Goal: Task Accomplishment & Management: Manage account settings

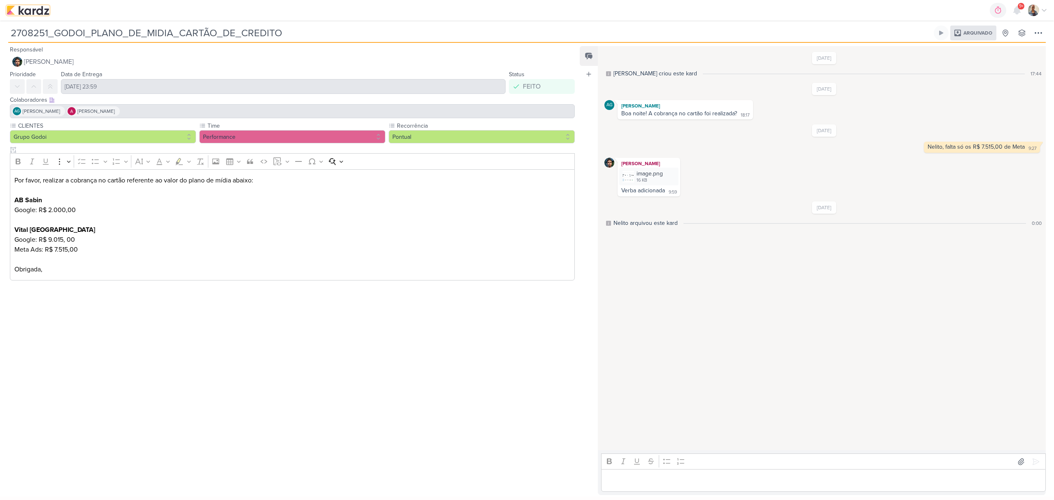
click at [45, 14] on img at bounding box center [28, 10] width 43 height 10
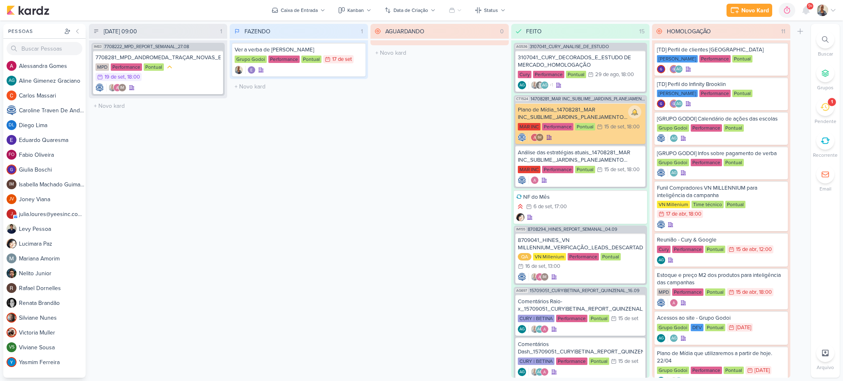
click at [828, 104] on div "1" at bounding box center [832, 102] width 8 height 8
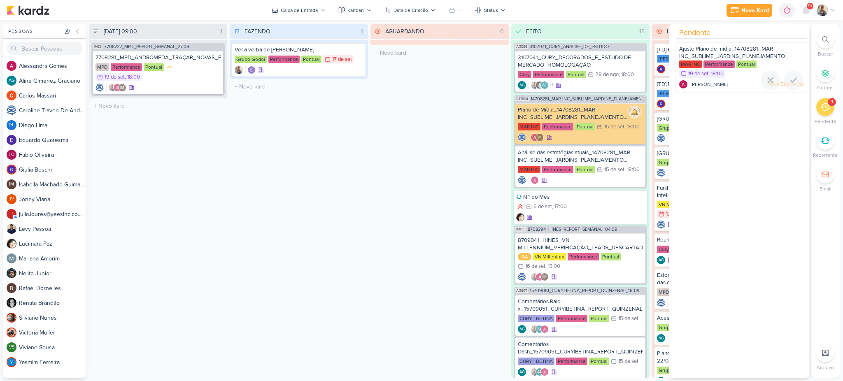
click at [734, 51] on span "Ajuste Plano de mídia_14708281_MAR INC_SUBLIME_JARDINS_PLANEJAMENTO ESTRATÉGICO" at bounding box center [732, 56] width 106 height 21
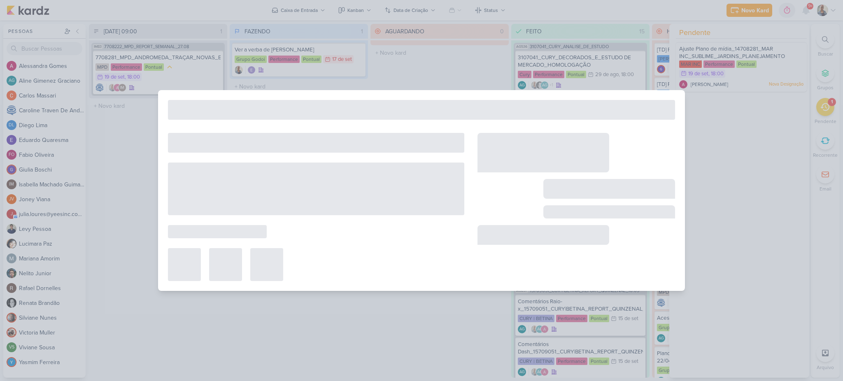
type input "Ajuste Plano de mídia_14708281_MAR INC_SUBLIME_JARDINS_PLANEJAMENTO ESTRATÉGICO"
type input "19 de setembro de 2025 às 18:00"
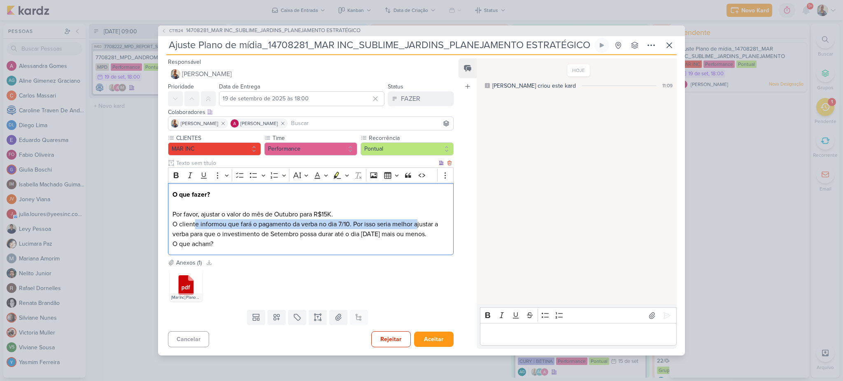
drag, startPoint x: 194, startPoint y: 222, endPoint x: 418, endPoint y: 217, distance: 223.7
click at [418, 217] on p "O que fazer? Por favor, ajustar o valor do mês de Outubro para R$15K. O cliente…" at bounding box center [311, 219] width 277 height 59
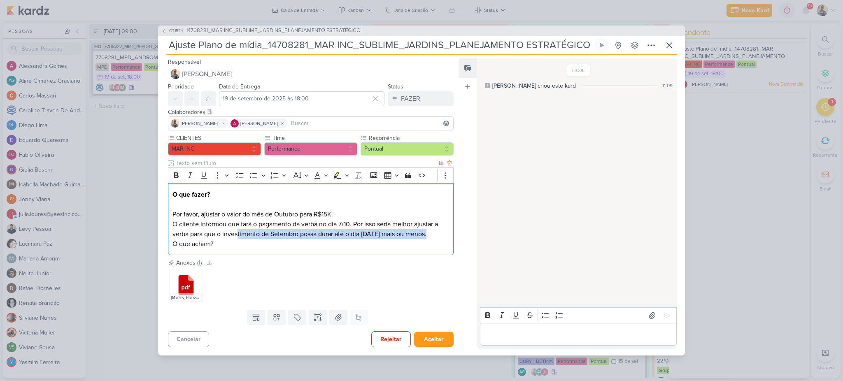
drag, startPoint x: 238, startPoint y: 230, endPoint x: 432, endPoint y: 228, distance: 193.5
click at [432, 228] on p "O que fazer? Por favor, ajustar o valor do mês de Outubro para R$15K. O cliente…" at bounding box center [311, 219] width 277 height 59
click at [222, 222] on p "O que fazer? Por favor, ajustar o valor do mês de Outubro para R$15K. O cliente…" at bounding box center [311, 219] width 277 height 59
drag, startPoint x: 194, startPoint y: 225, endPoint x: 334, endPoint y: 228, distance: 140.4
click at [334, 228] on p "O que fazer? Por favor, ajustar o valor do mês de Outubro para R$15K. O cliente…" at bounding box center [311, 219] width 277 height 59
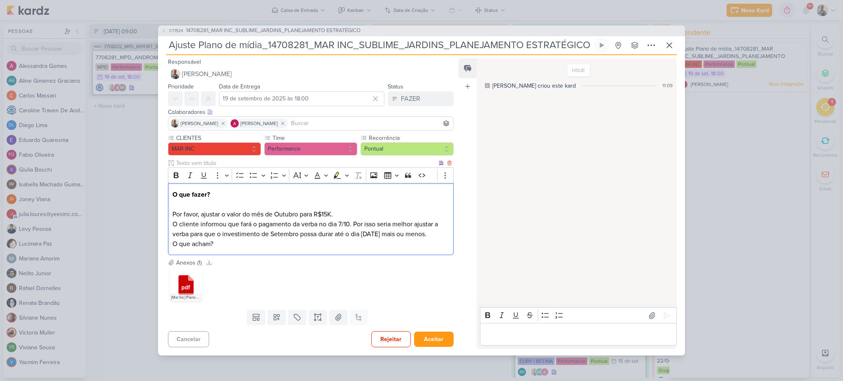
click at [366, 228] on p "O que fazer? Por favor, ajustar o valor do mês de Outubro para R$15K. O cliente…" at bounding box center [311, 219] width 277 height 59
click at [531, 338] on p "Editor editing area: main" at bounding box center [578, 335] width 188 height 10
click at [660, 309] on button at bounding box center [666, 315] width 13 height 13
click at [395, 92] on button "FAZER" at bounding box center [421, 98] width 66 height 15
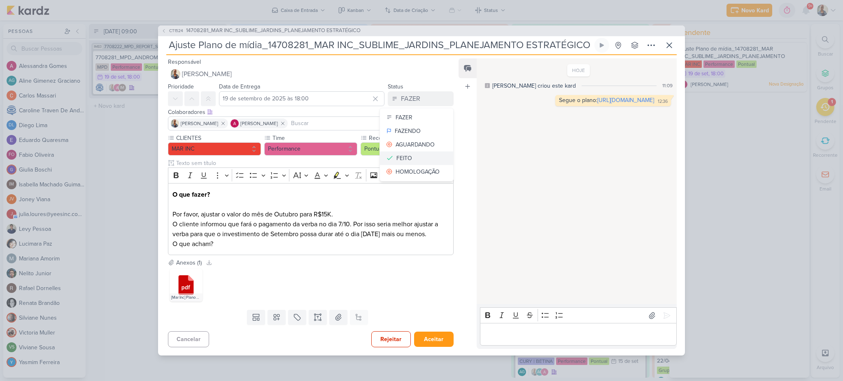
click at [408, 154] on div "FEITO" at bounding box center [405, 158] width 16 height 9
click at [401, 96] on div "FAZER" at bounding box center [410, 99] width 19 height 10
click at [426, 152] on button "FEITO" at bounding box center [416, 159] width 73 height 14
click at [401, 94] on div "FAZER" at bounding box center [410, 99] width 19 height 10
click at [413, 153] on button "FEITO" at bounding box center [416, 159] width 73 height 14
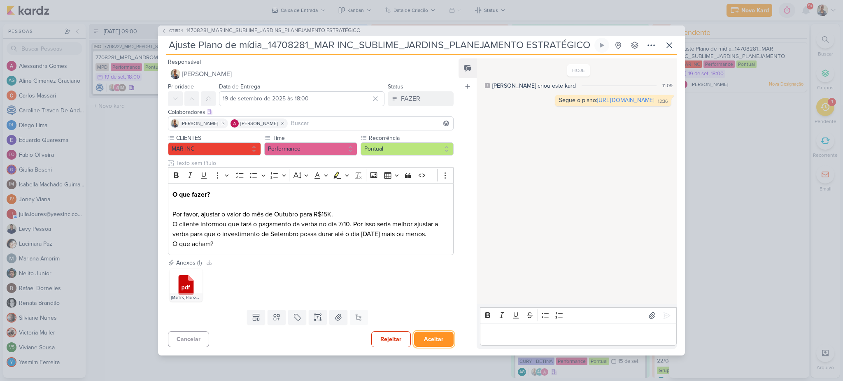
click at [425, 341] on button "Aceitar" at bounding box center [434, 339] width 40 height 15
click at [668, 40] on icon at bounding box center [670, 45] width 10 height 10
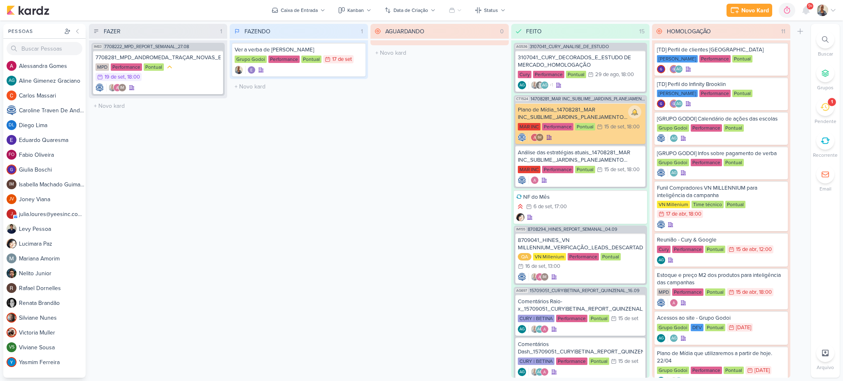
click at [821, 109] on icon at bounding box center [825, 107] width 9 height 9
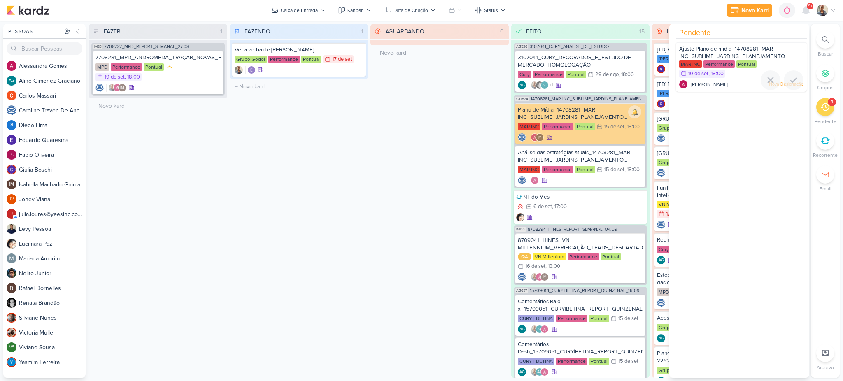
click at [742, 79] on div "Ajuste Plano de mídia_14708281_MAR INC_SUBLIME_JARDINS_PLANEJAMENTO ESTRATÉGICO…" at bounding box center [741, 67] width 131 height 50
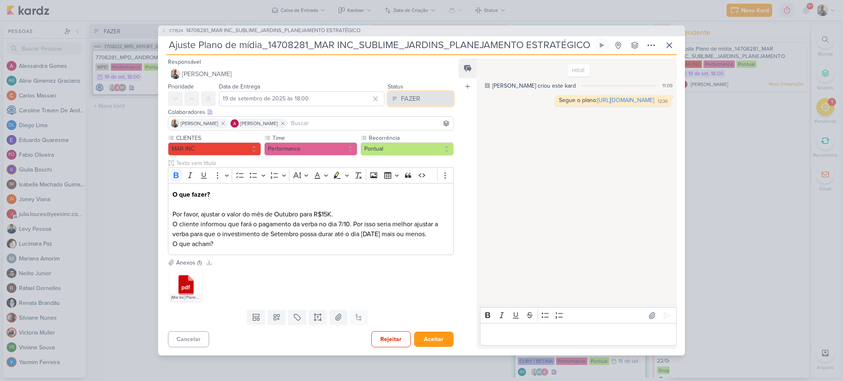
click at [417, 93] on button "FAZER" at bounding box center [421, 98] width 66 height 15
click at [409, 152] on button "FEITO" at bounding box center [416, 159] width 73 height 14
click at [431, 346] on button "Aceitar" at bounding box center [434, 339] width 40 height 15
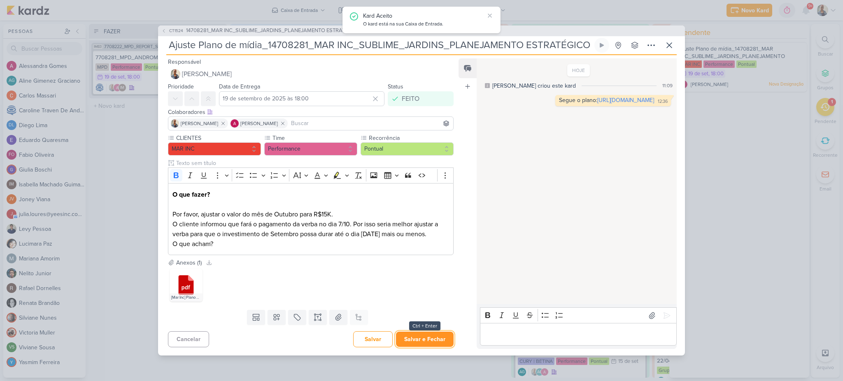
click at [429, 342] on button "Salvar e Fechar" at bounding box center [425, 339] width 58 height 15
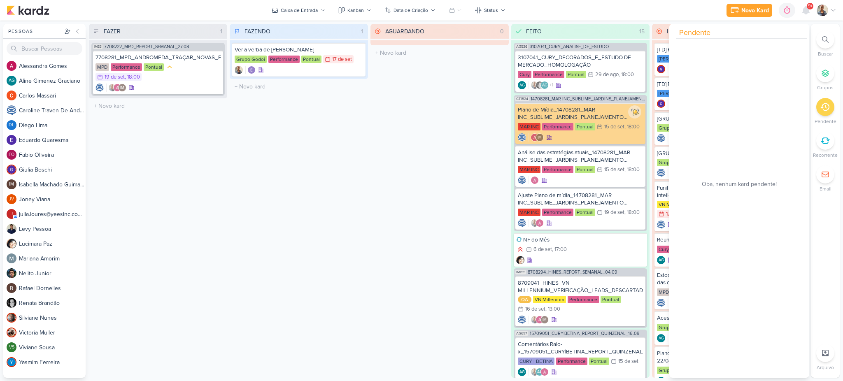
click at [432, 148] on div "AGUARDANDO 0 Mover Para Esquerda Mover Para Direita Deletar O título do kard de…" at bounding box center [440, 201] width 138 height 354
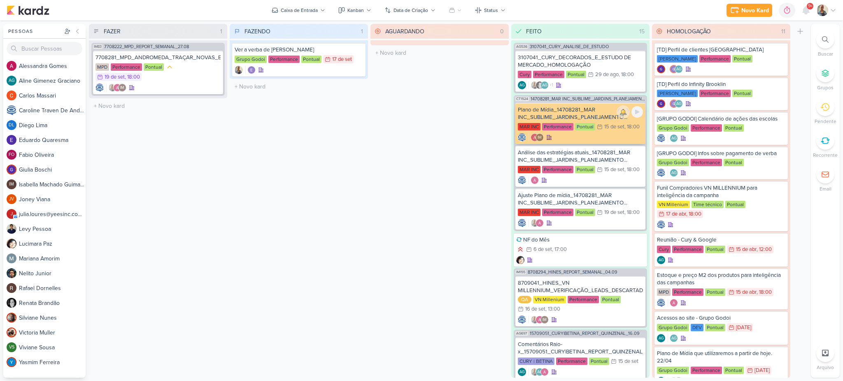
click at [541, 115] on div "Plano de Mídia_14708281_MAR INC_SUBLIME_JARDINS_PLANEJAMENTO ESTRATÉGICO" at bounding box center [580, 113] width 125 height 15
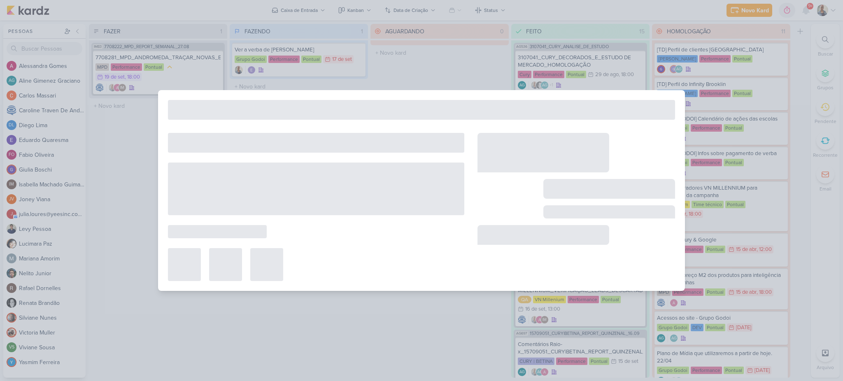
type input "Plano de Mídia_14708281_MAR INC_SUBLIME_JARDINS_PLANEJAMENTO ESTRATÉGICO"
type input "15 de setembro de 2025 às 18:00"
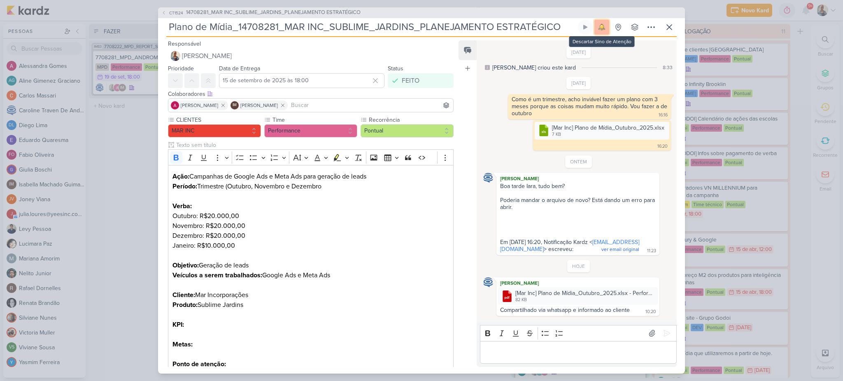
click at [600, 22] on img at bounding box center [602, 27] width 12 height 12
click at [674, 24] on icon at bounding box center [670, 27] width 10 height 10
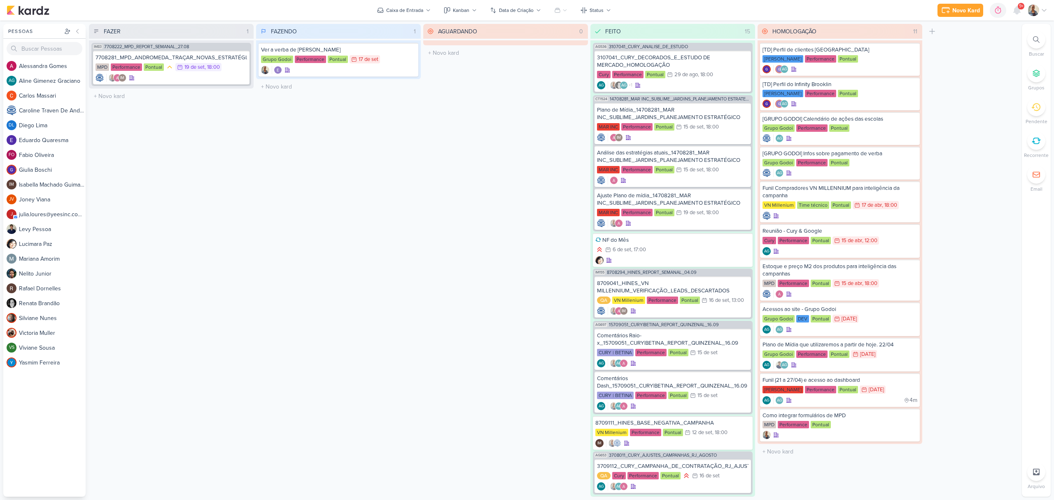
click at [1043, 7] on icon at bounding box center [1044, 10] width 7 height 7
click at [1000, 55] on link "Configurações" at bounding box center [992, 56] width 115 height 14
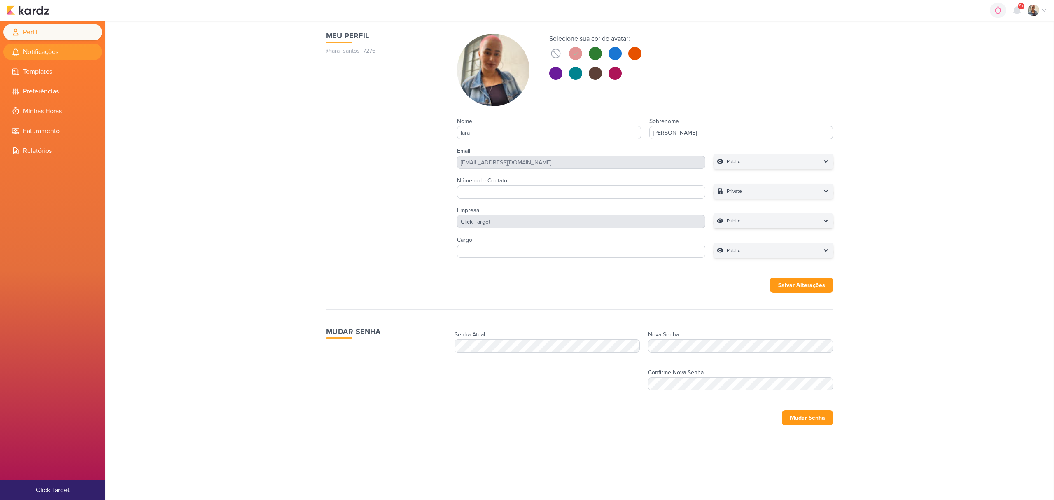
click at [68, 55] on li "Notificações" at bounding box center [52, 52] width 99 height 16
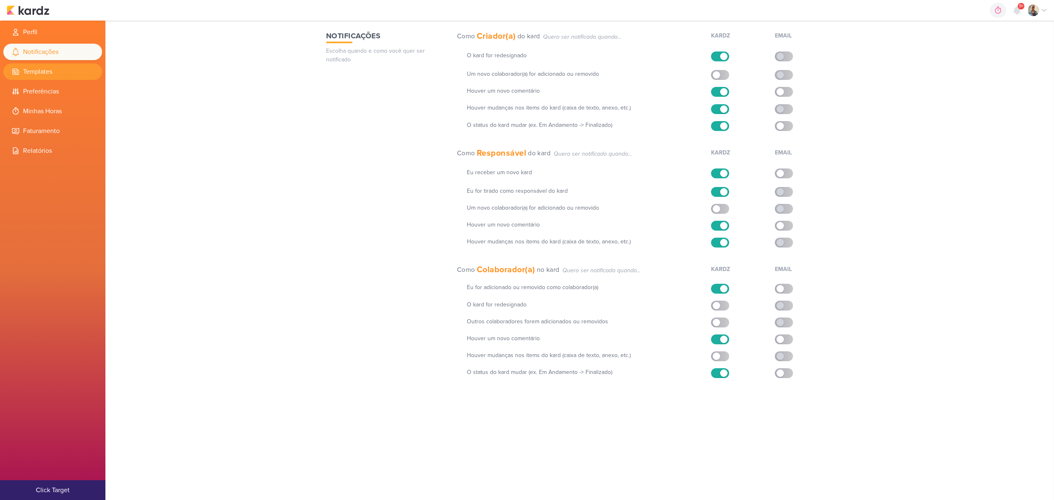
click at [63, 76] on li "Templates" at bounding box center [52, 71] width 99 height 16
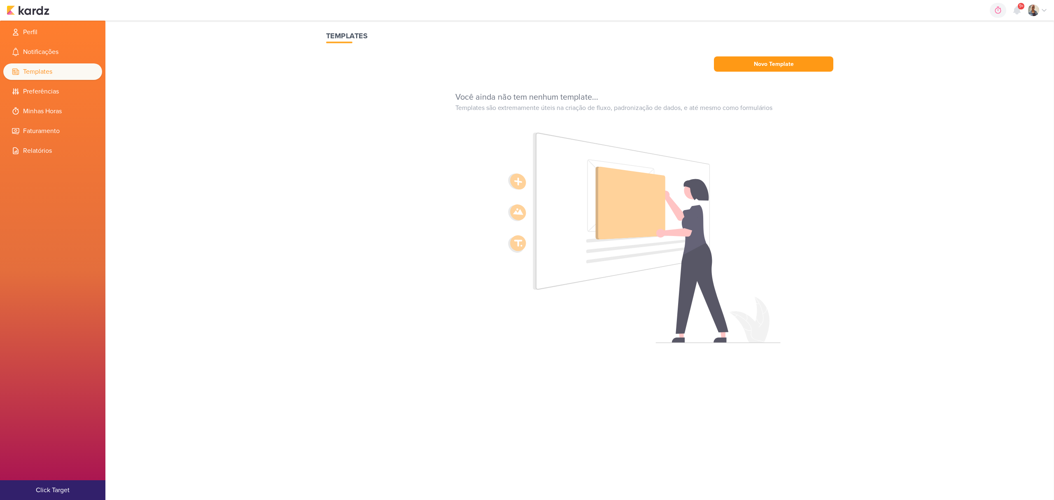
click at [1036, 12] on img at bounding box center [1034, 11] width 12 height 12
click at [1005, 72] on link "Minha Organização" at bounding box center [992, 70] width 115 height 14
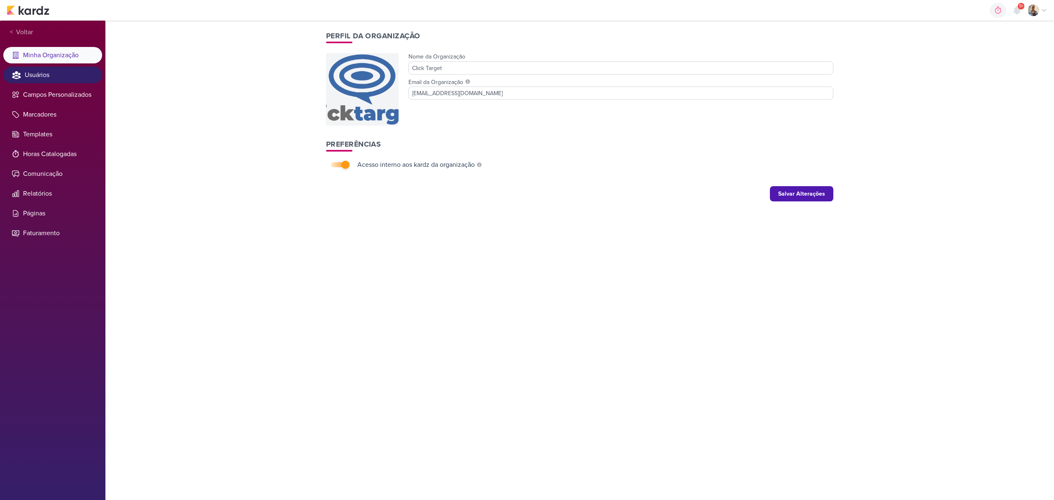
click at [55, 80] on li "Usuários" at bounding box center [52, 75] width 99 height 16
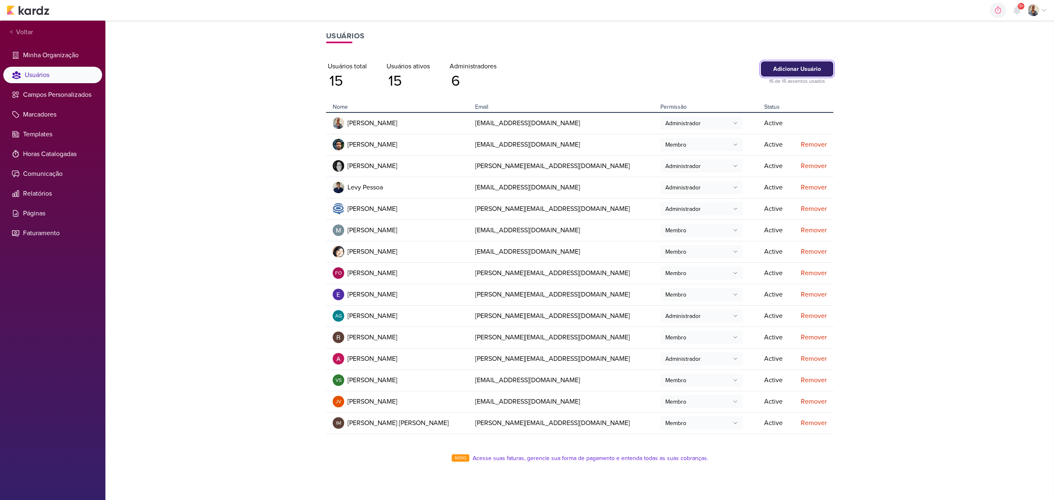
click at [795, 65] on button "Adicionar Usuário" at bounding box center [797, 68] width 72 height 15
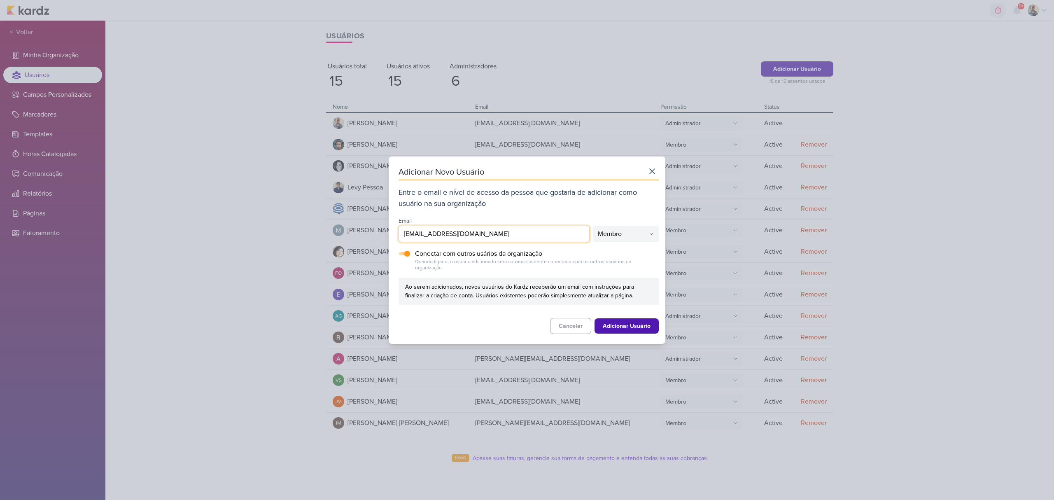
type input "[EMAIL_ADDRESS][DOMAIN_NAME]"
click at [625, 233] on button "Membro" at bounding box center [626, 234] width 66 height 16
click at [655, 216] on div "Adicionar Novo Usuário Entre o email e nível de acesso da pessoa que gostaria d…" at bounding box center [527, 249] width 277 height 187
click at [608, 238] on div "Membro" at bounding box center [610, 234] width 24 height 10
click at [608, 249] on button "Administrador" at bounding box center [625, 252] width 65 height 14
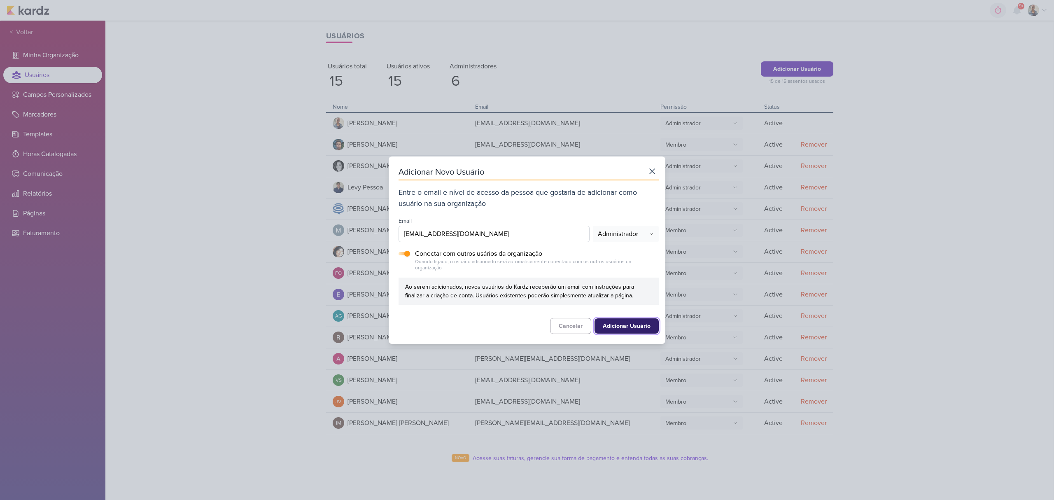
click at [625, 324] on button "Adicionar Usuário" at bounding box center [627, 325] width 64 height 15
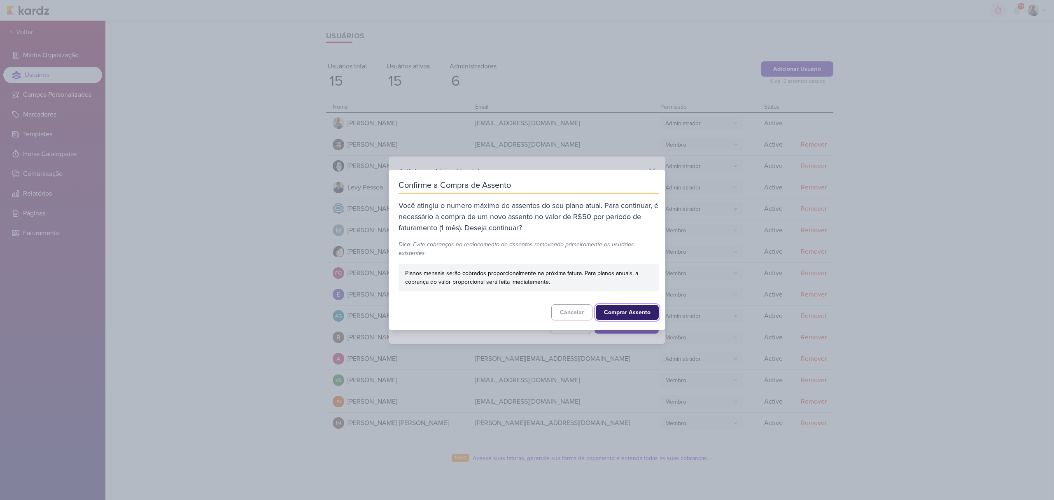
click at [609, 310] on button "Comprar Assento" at bounding box center [627, 312] width 63 height 15
